Goal: Complete application form

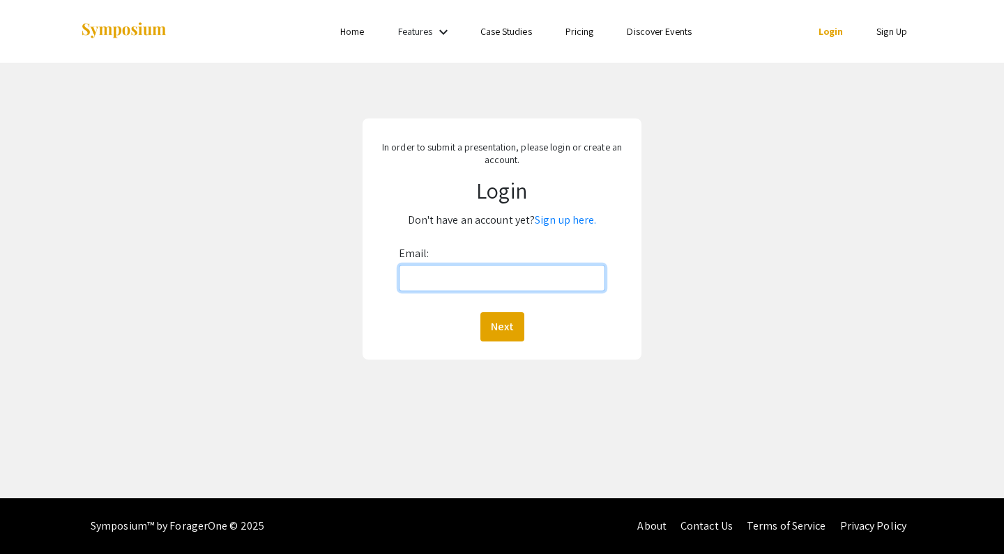
click at [483, 281] on input "Email:" at bounding box center [502, 278] width 207 height 27
type input "[EMAIL_ADDRESS][DOMAIN_NAME]"
click at [501, 326] on button "Next" at bounding box center [502, 326] width 44 height 29
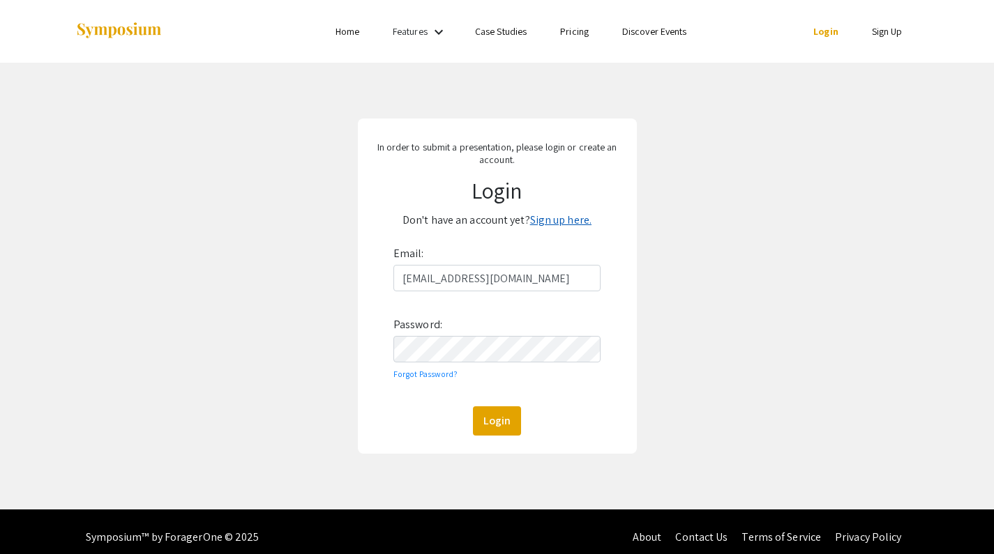
click at [535, 225] on link "Sign up here." at bounding box center [560, 220] width 61 height 15
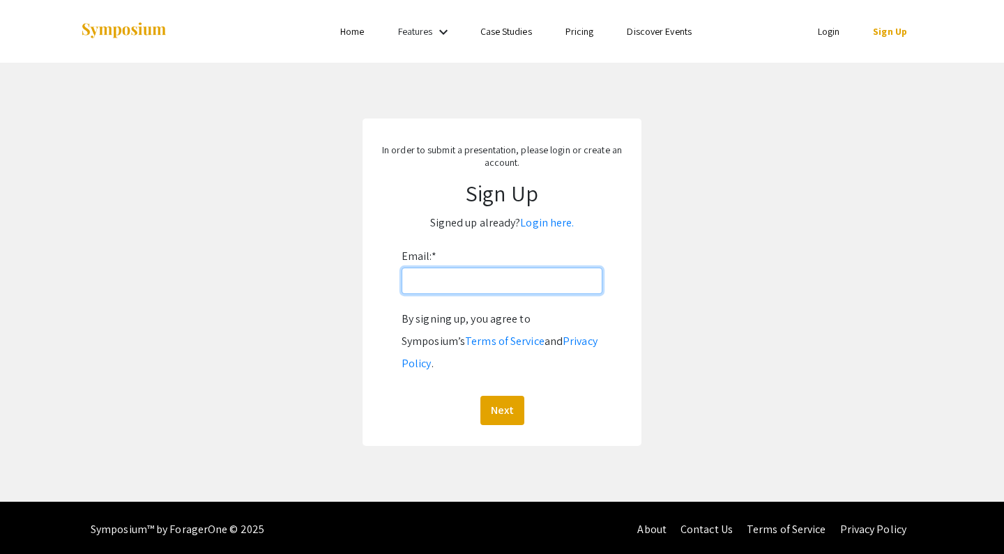
click at [476, 284] on input "Email: *" at bounding box center [502, 281] width 201 height 27
type input "rdaly12@Jh.edu"
click at [501, 396] on button "Next" at bounding box center [502, 410] width 44 height 29
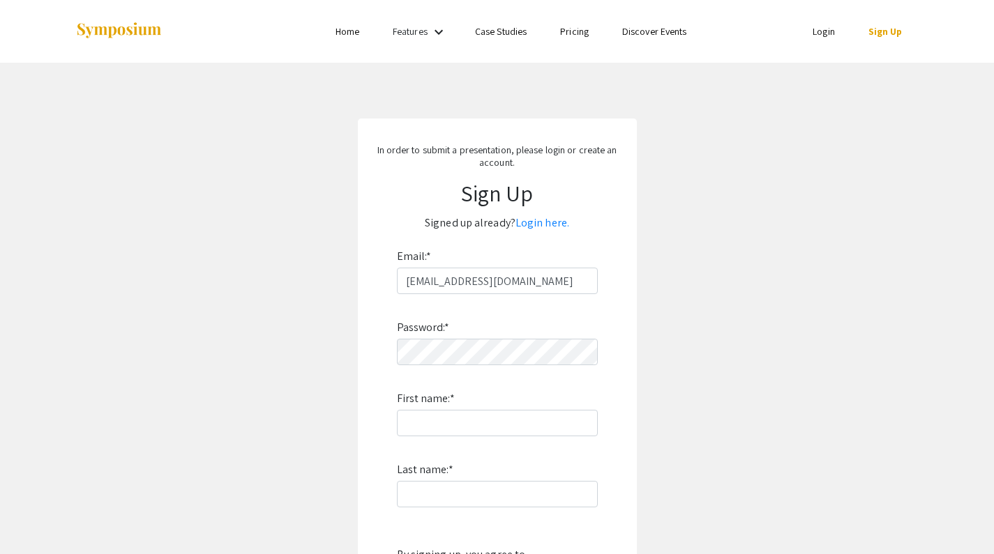
click at [462, 368] on div "Password: * First name: * Last name: * By signing up, you agree to Symposium’s …" at bounding box center [497, 477] width 201 height 367
type input "Rowhan"
type input "[PERSON_NAME]"
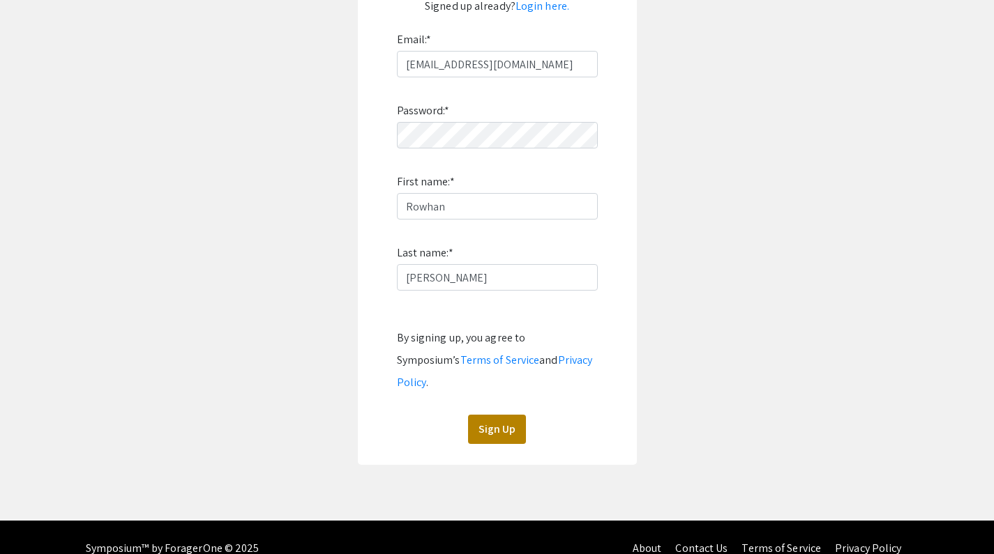
click at [503, 415] on button "Sign Up" at bounding box center [497, 429] width 58 height 29
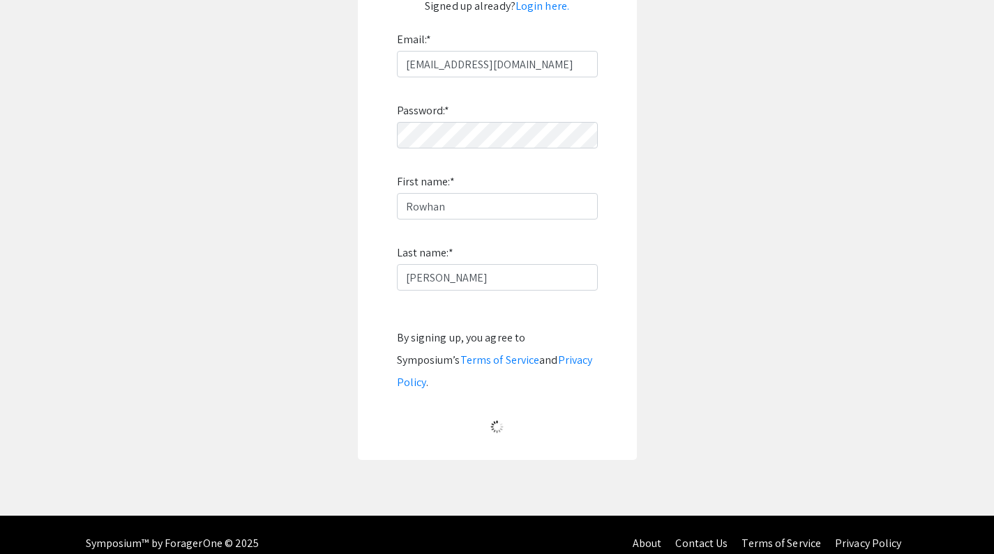
scroll to position [188, 0]
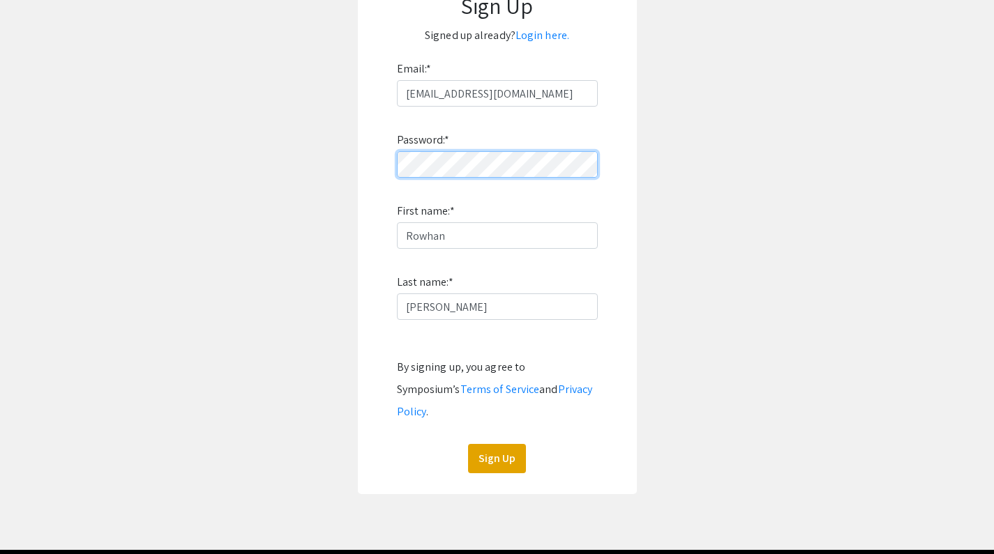
click at [497, 444] on button "Sign Up" at bounding box center [497, 458] width 58 height 29
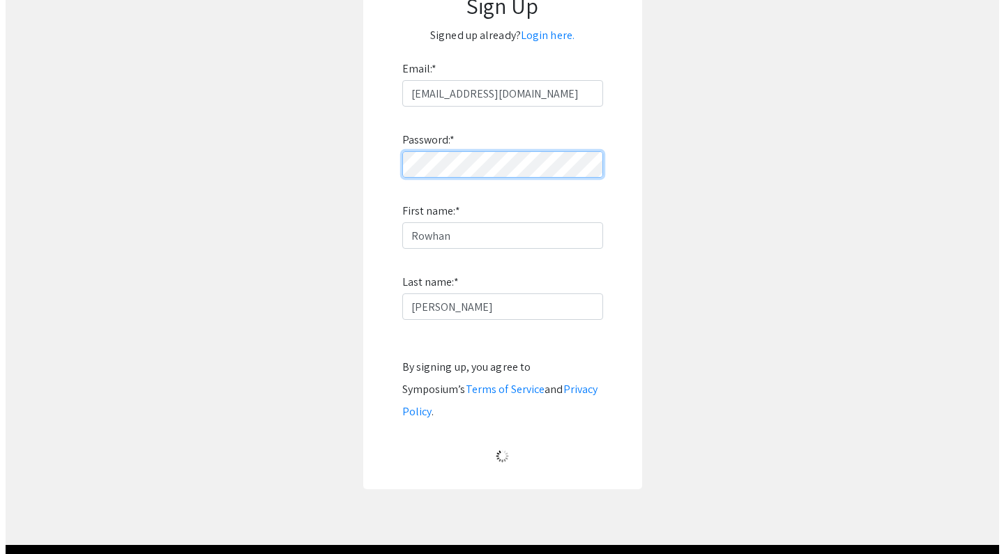
scroll to position [0, 0]
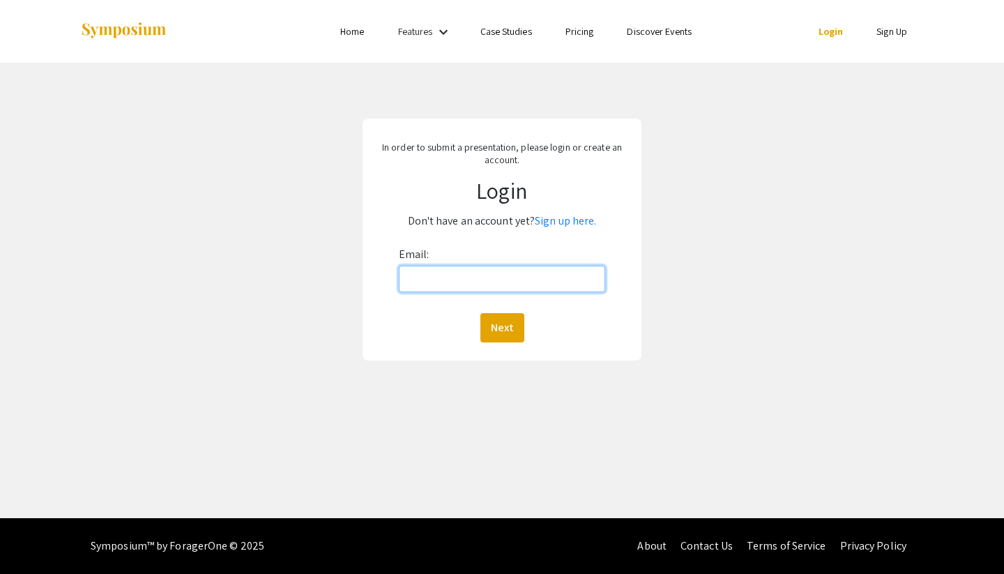
click at [492, 274] on input "Email:" at bounding box center [502, 279] width 207 height 27
type input "[EMAIL_ADDRESS][DOMAIN_NAME]"
click at [501, 327] on button "Next" at bounding box center [502, 327] width 44 height 29
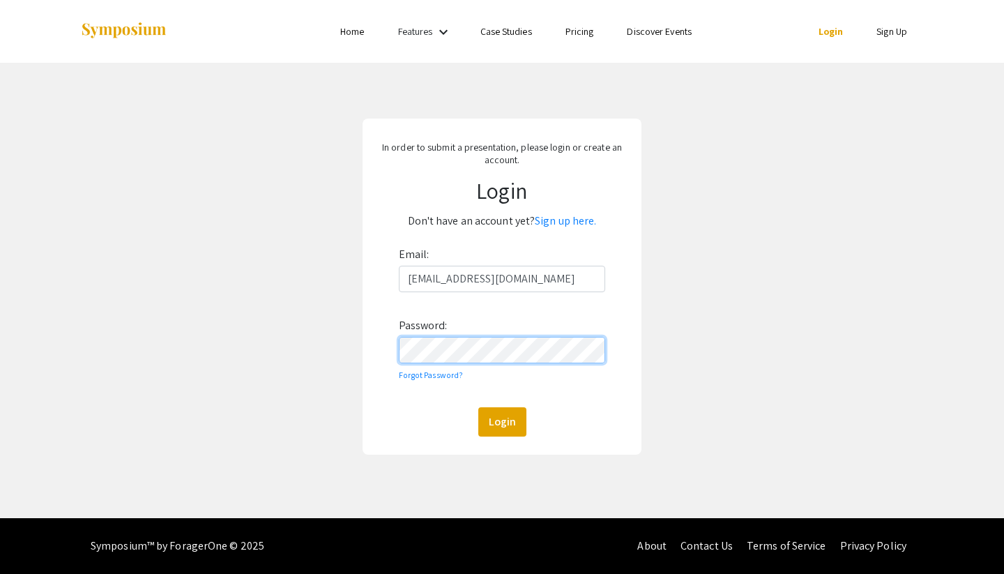
click at [501, 421] on button "Login" at bounding box center [502, 421] width 48 height 29
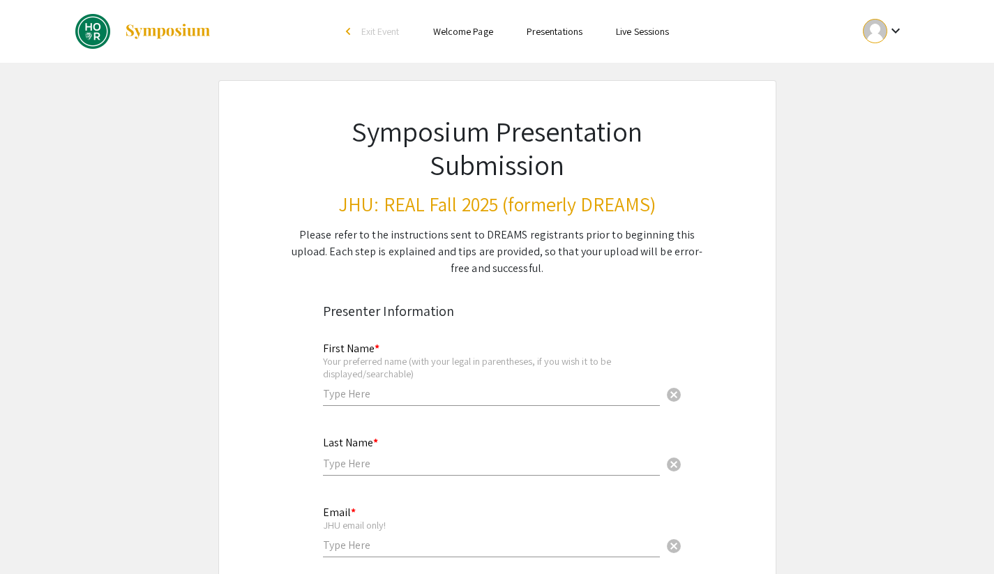
click at [371, 390] on input "text" at bounding box center [491, 393] width 337 height 15
type input "Rowhan"
type input "[PERSON_NAME]"
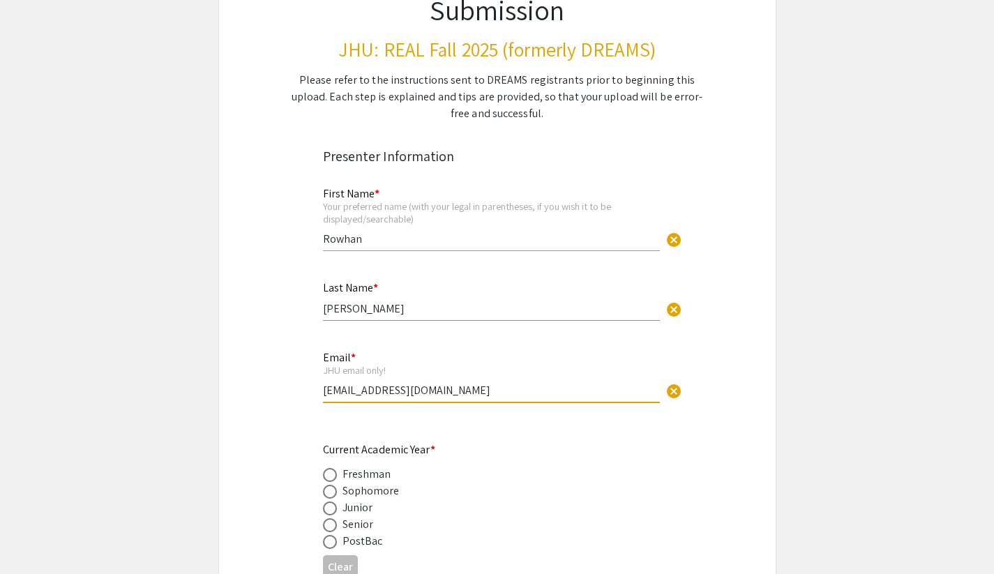
scroll to position [390, 0]
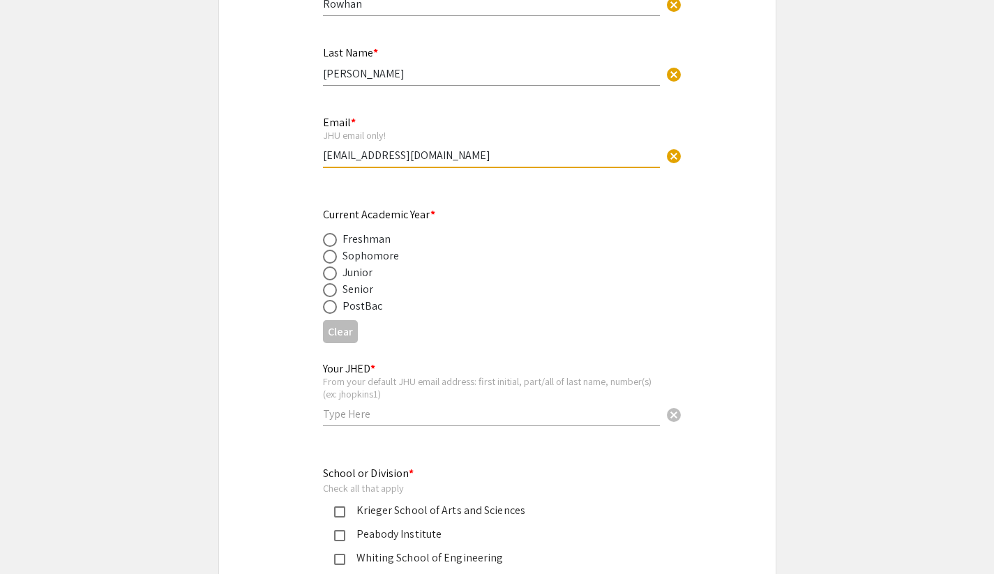
type input "[EMAIL_ADDRESS][DOMAIN_NAME]"
click at [344, 273] on div "Junior" at bounding box center [357, 272] width 31 height 17
click at [324, 272] on span at bounding box center [330, 273] width 14 height 14
click at [324, 272] on input "radio" at bounding box center [330, 273] width 14 height 14
radio input "true"
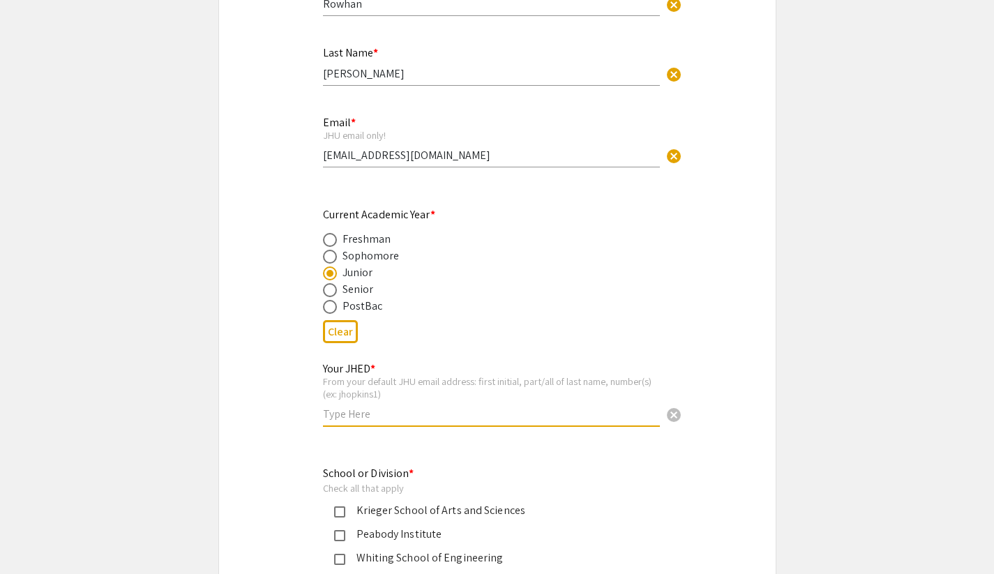
click at [349, 407] on input "text" at bounding box center [491, 414] width 337 height 15
type input "R"
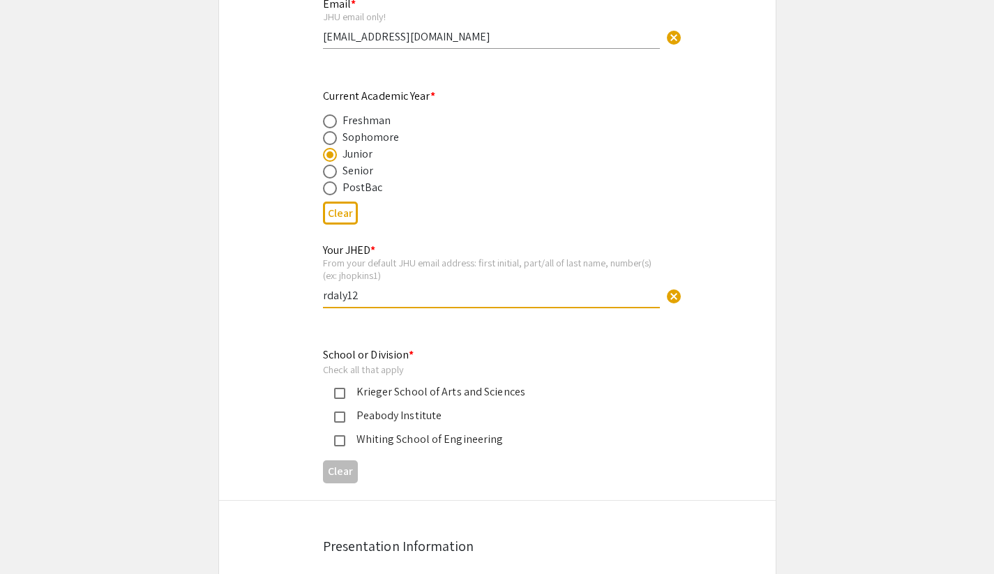
scroll to position [545, 0]
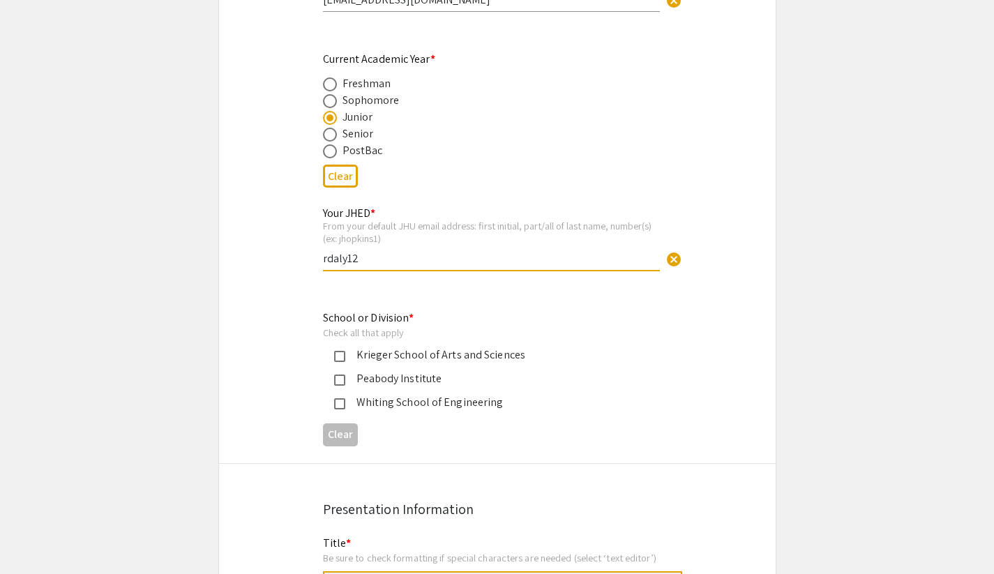
type input "rdaly12"
click at [367, 351] on div "Krieger School of Arts and Sciences" at bounding box center [491, 355] width 293 height 17
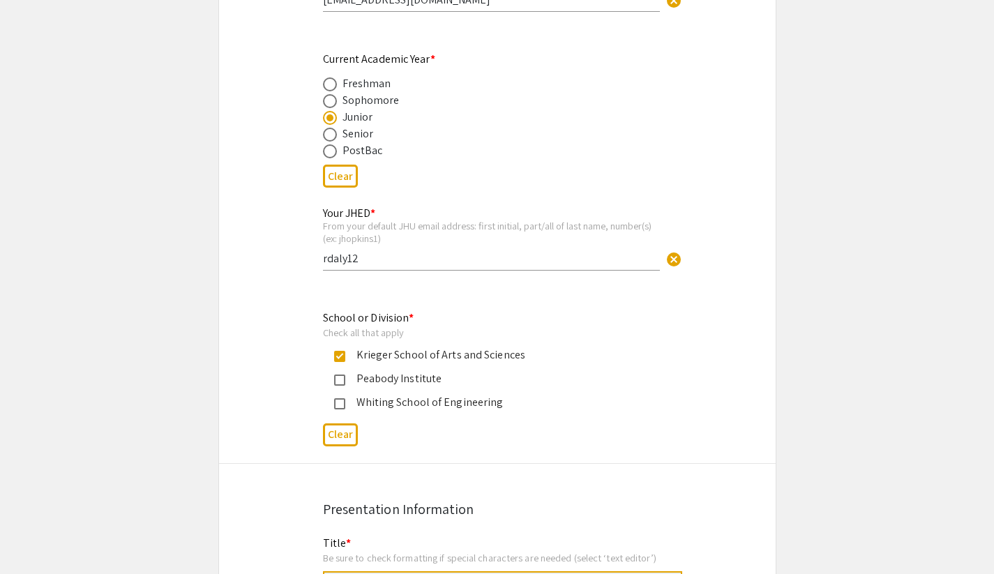
click at [361, 409] on app-form-preview-multi-select-field "School or Division * Check all that apply [PERSON_NAME] School of Arts and Scie…" at bounding box center [497, 381] width 349 height 142
click at [361, 400] on div "Whiting School of Engineering" at bounding box center [491, 402] width 293 height 17
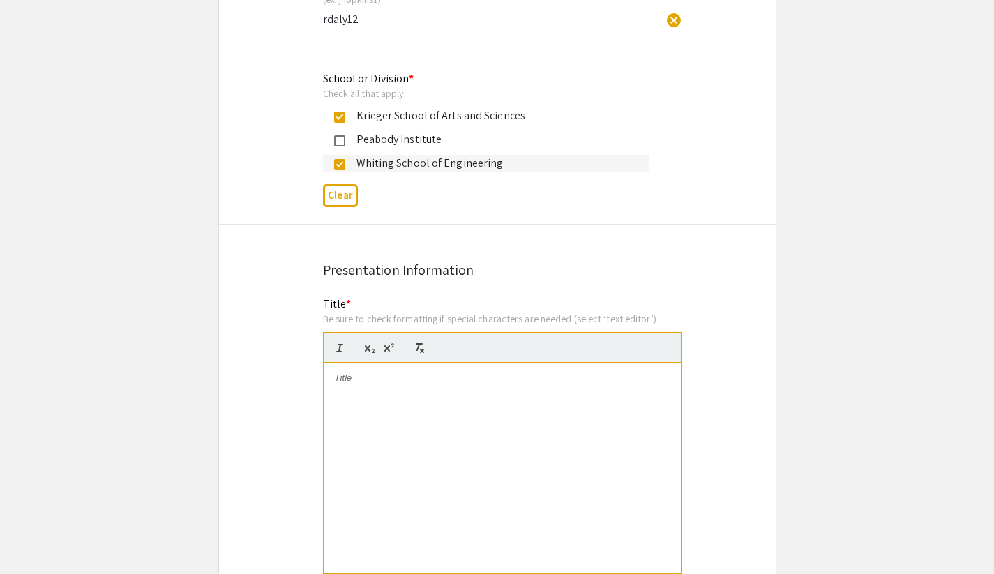
scroll to position [905, 0]
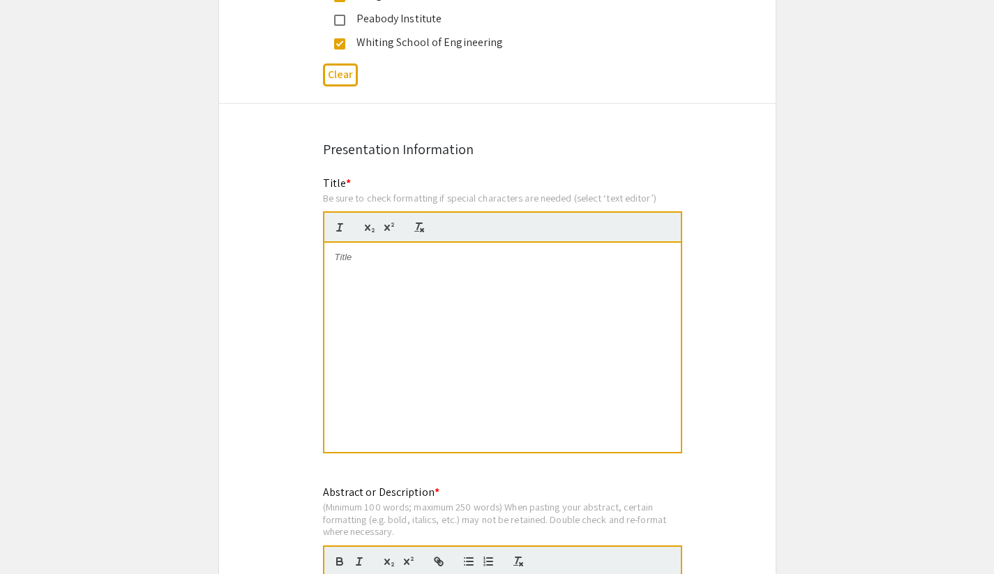
click at [421, 282] on div at bounding box center [502, 347] width 356 height 209
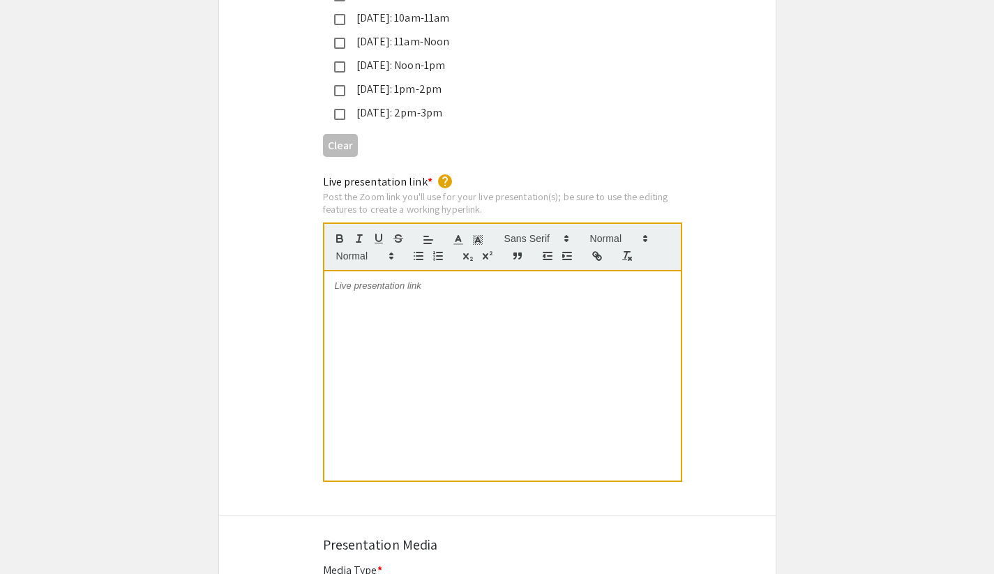
scroll to position [4047, 0]
